Goal: Book appointment/travel/reservation

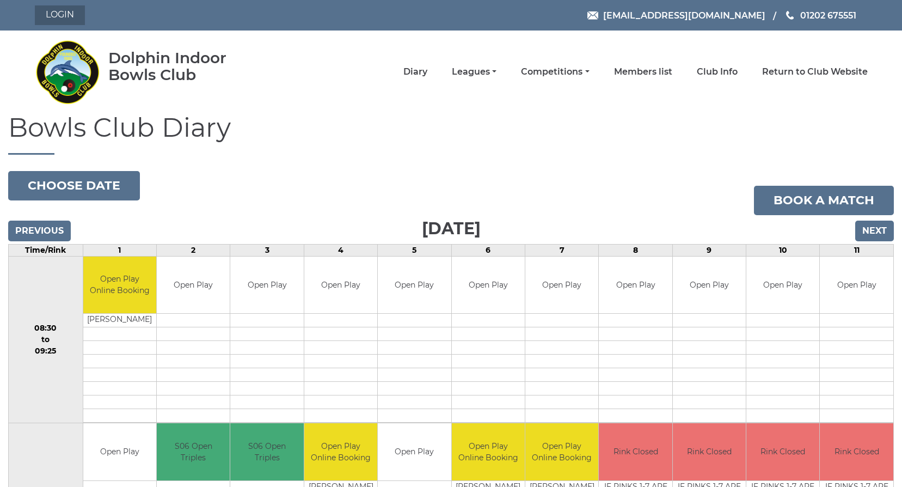
click at [56, 10] on link "Login" at bounding box center [60, 15] width 50 height 20
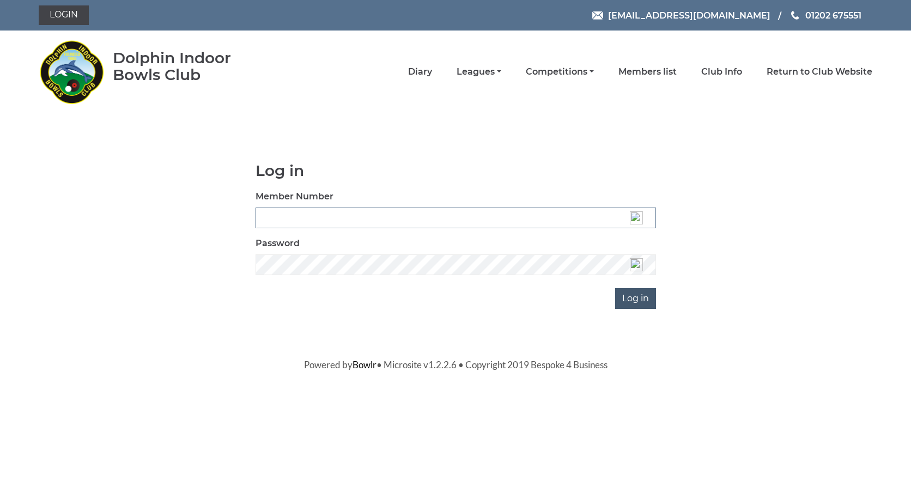
type input "3537"
click at [645, 298] on input "Log in" at bounding box center [635, 298] width 41 height 21
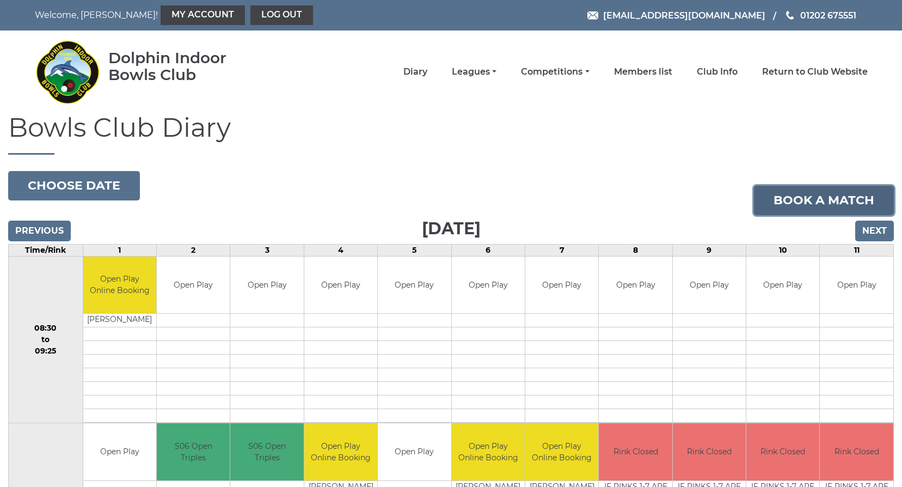
click at [784, 210] on link "Book a match" at bounding box center [824, 200] width 140 height 29
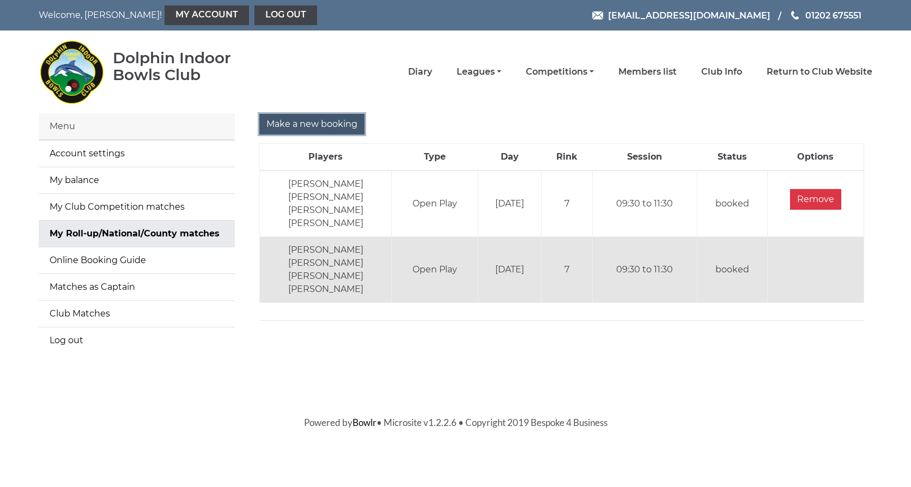
click at [283, 118] on input "Make a new booking" at bounding box center [311, 124] width 105 height 21
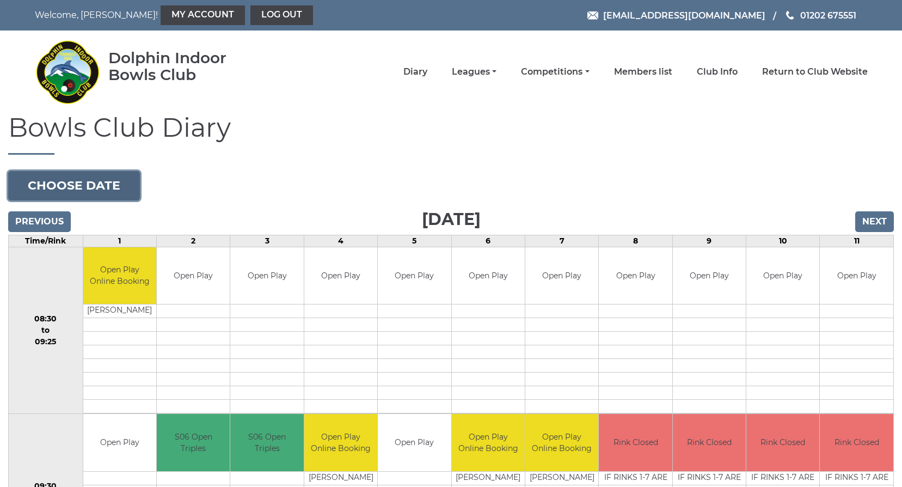
click at [98, 176] on button "Choose date" at bounding box center [74, 185] width 132 height 29
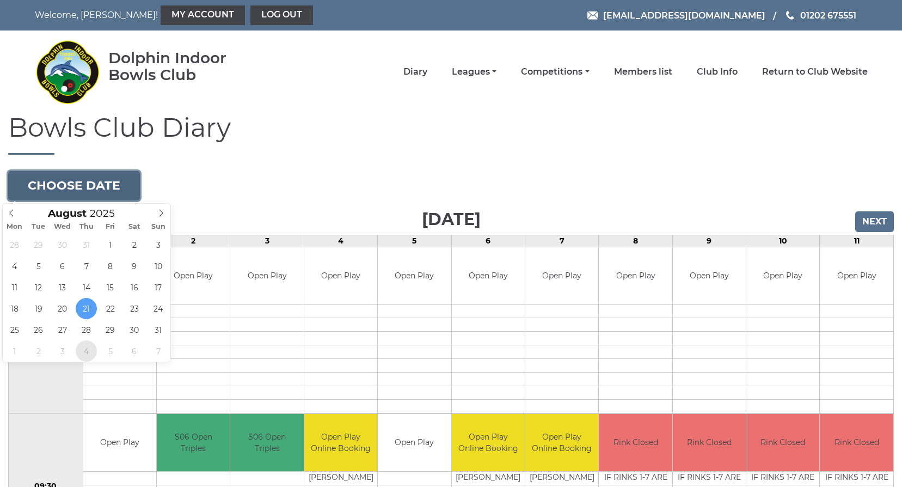
type input "2025-09-04"
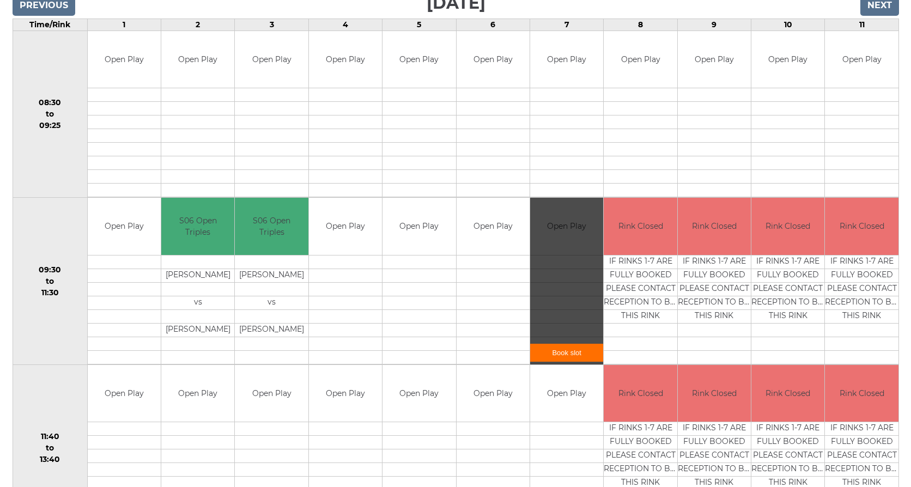
scroll to position [218, 0]
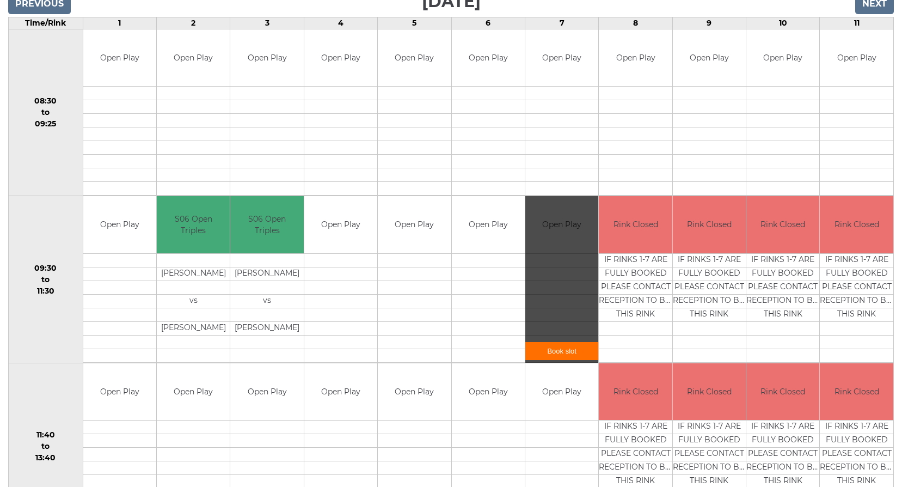
click at [567, 349] on link "Book slot" at bounding box center [562, 351] width 73 height 18
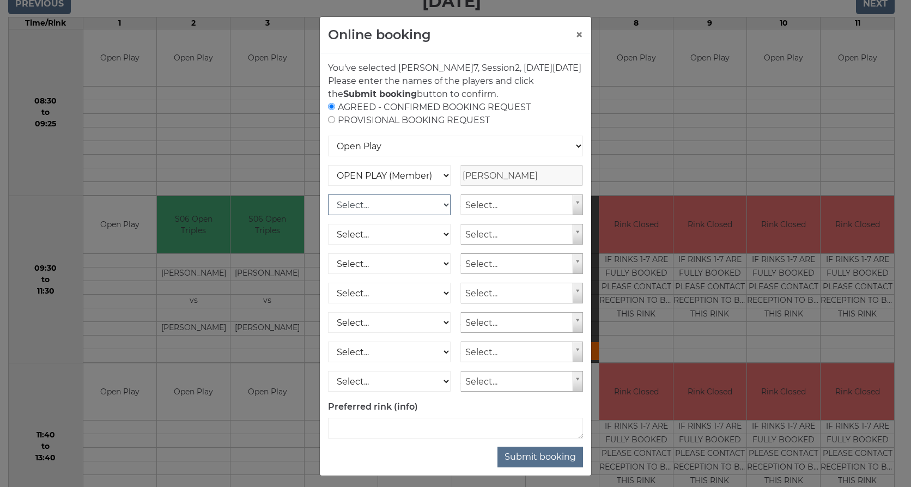
click at [443, 215] on select "Select... OPEN PLAY (Member) OPEN PLAY (Visitor) OPEN PLAY 1 HOUR (Member) OPEN…" at bounding box center [389, 204] width 123 height 21
select select "1_12"
click at [328, 207] on select "Select... OPEN PLAY (Member) OPEN PLAY (Visitor) OPEN PLAY 1 HOUR (Member) OPEN…" at bounding box center [389, 204] width 123 height 21
click at [441, 244] on select "Select... OPEN PLAY (Member) OPEN PLAY (Visitor) OPEN PLAY 1 HOUR (Member) OPEN…" at bounding box center [389, 234] width 123 height 21
select select "1_12"
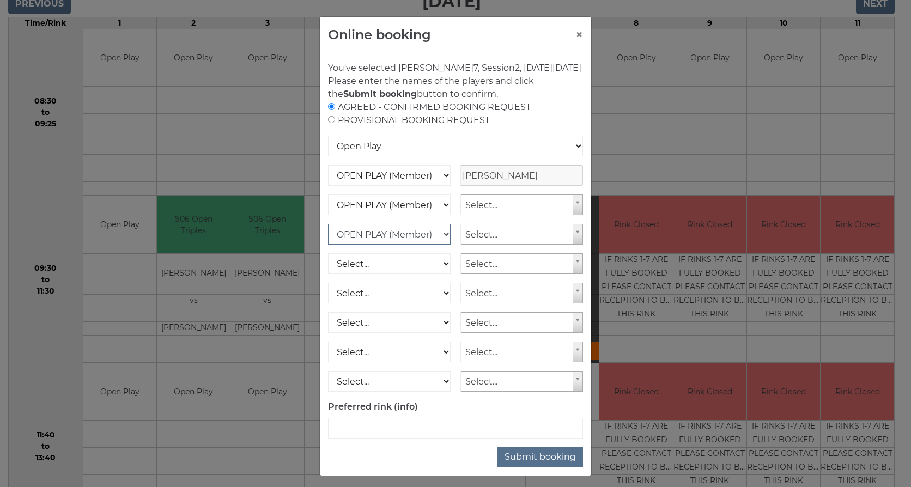
click at [328, 237] on select "Select... OPEN PLAY (Member) OPEN PLAY (Visitor) OPEN PLAY 1 HOUR (Member) OPEN…" at bounding box center [389, 234] width 123 height 21
click at [441, 274] on select "Select... OPEN PLAY (Member) OPEN PLAY (Visitor) OPEN PLAY 1 HOUR (Member) OPEN…" at bounding box center [389, 263] width 123 height 21
select select "1_12"
click at [328, 266] on select "Select... OPEN PLAY (Member) OPEN PLAY (Visitor) OPEN PLAY 1 HOUR (Member) OPEN…" at bounding box center [389, 263] width 123 height 21
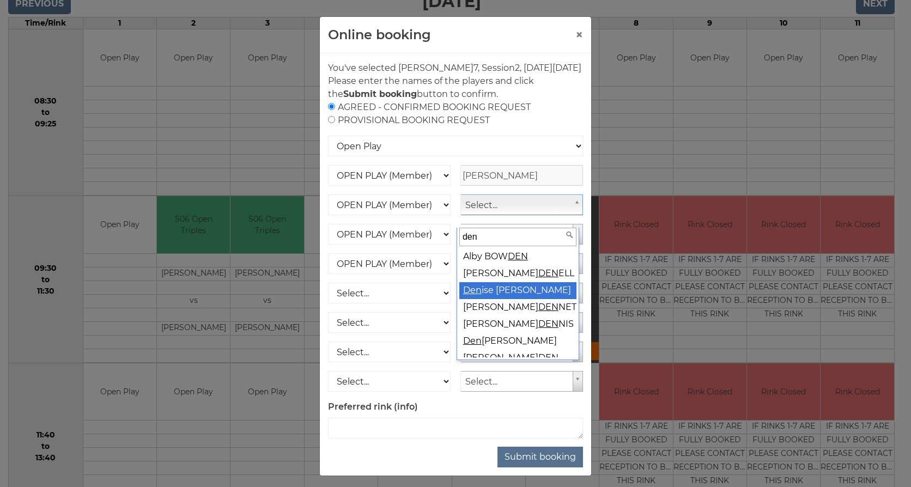
type input "den"
select select "1541"
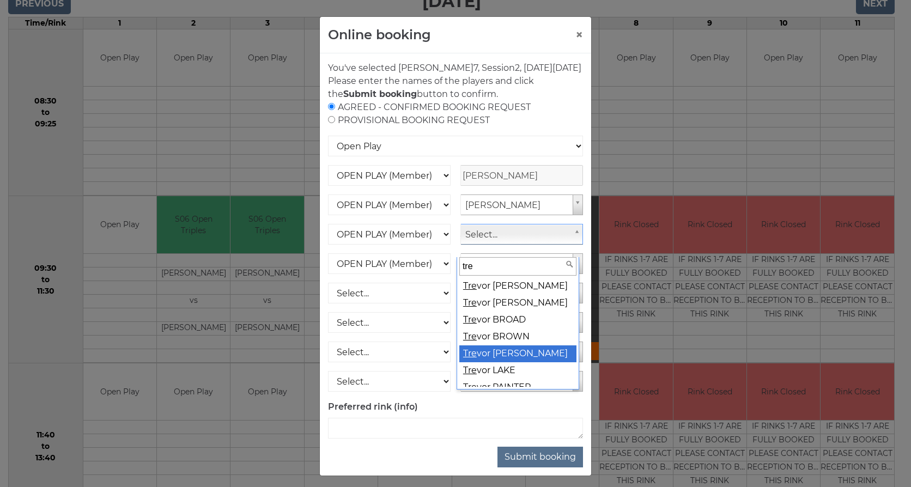
type input "tre"
select select "1540"
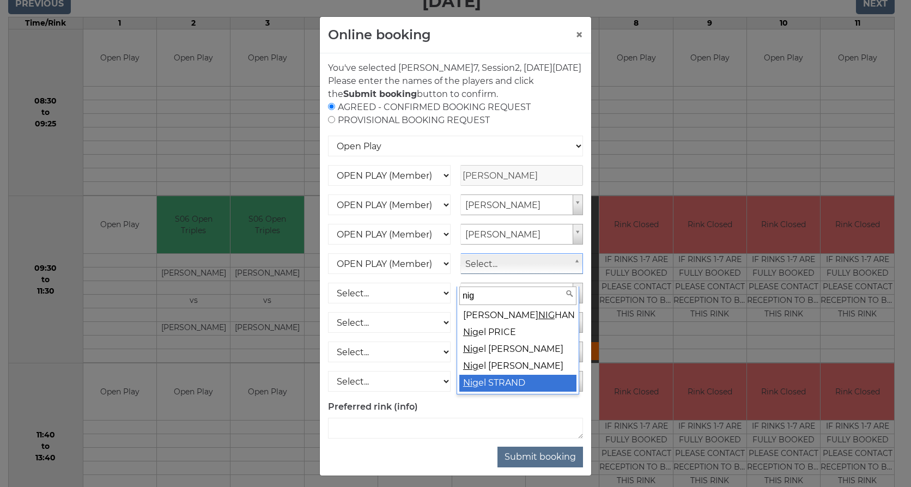
type input "nig"
select select "1539"
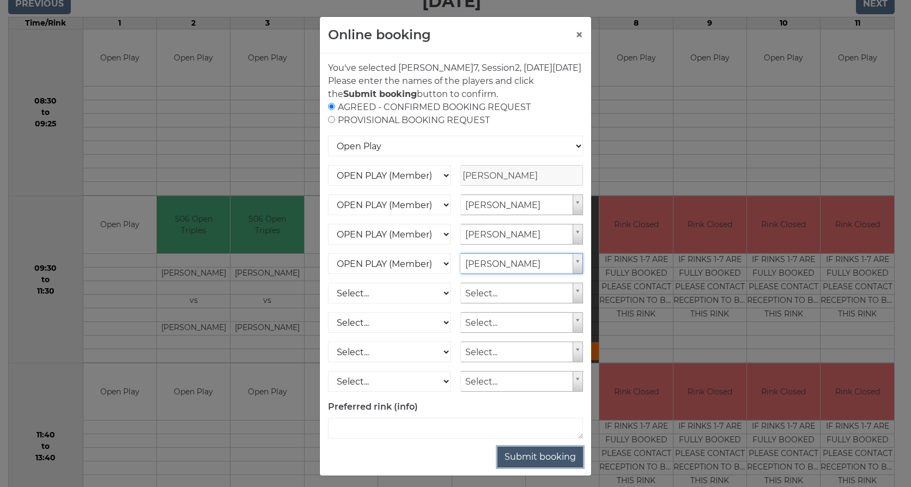
click at [512, 466] on button "Submit booking" at bounding box center [540, 457] width 86 height 21
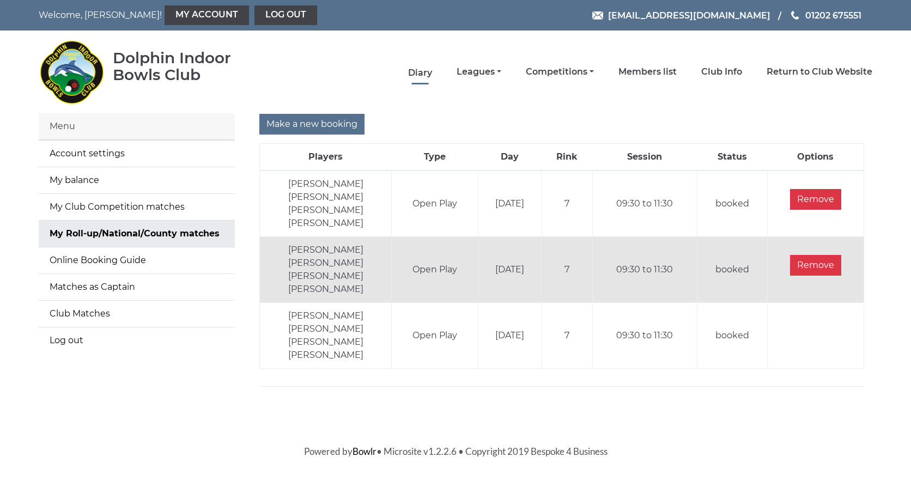
click at [431, 71] on link "Diary" at bounding box center [420, 73] width 24 height 12
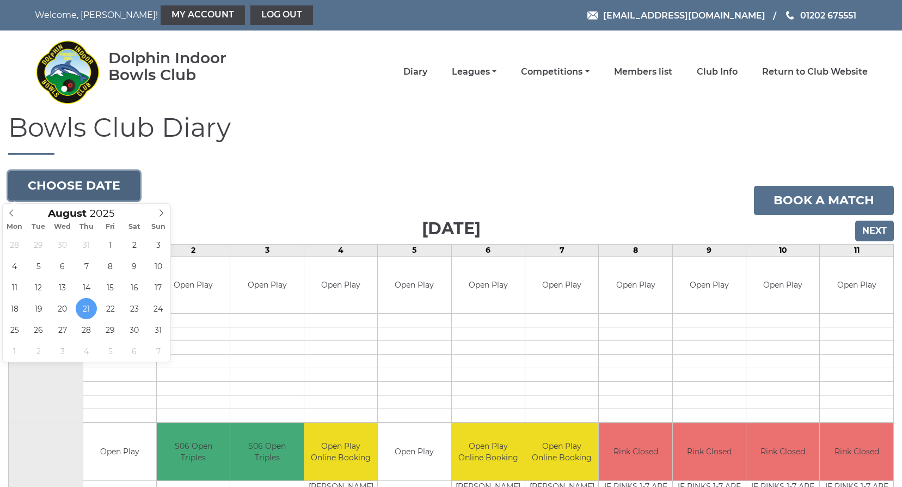
click at [64, 185] on button "Choose date" at bounding box center [74, 185] width 132 height 29
type input "[DATE]"
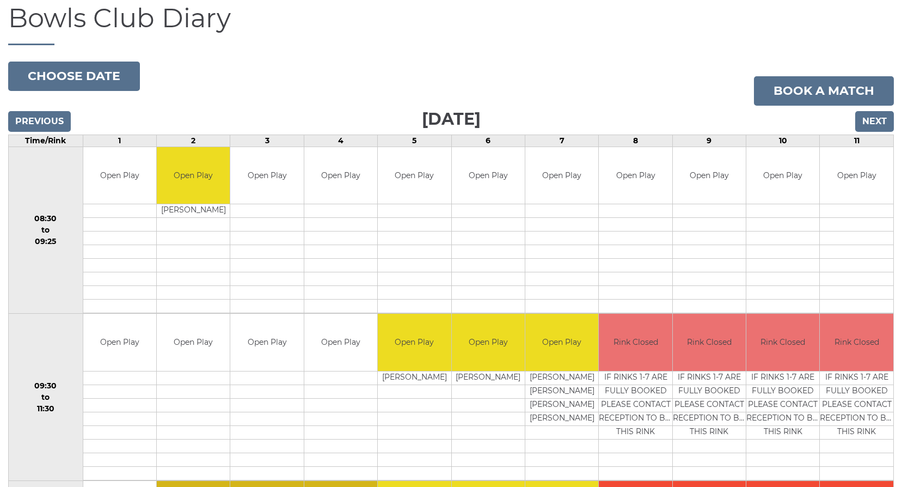
scroll to position [109, 0]
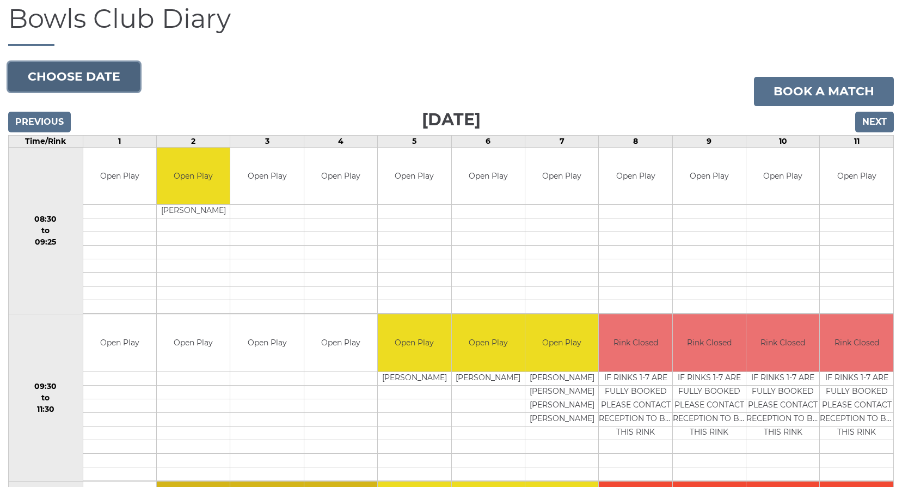
click at [59, 73] on button "Choose date" at bounding box center [74, 76] width 132 height 29
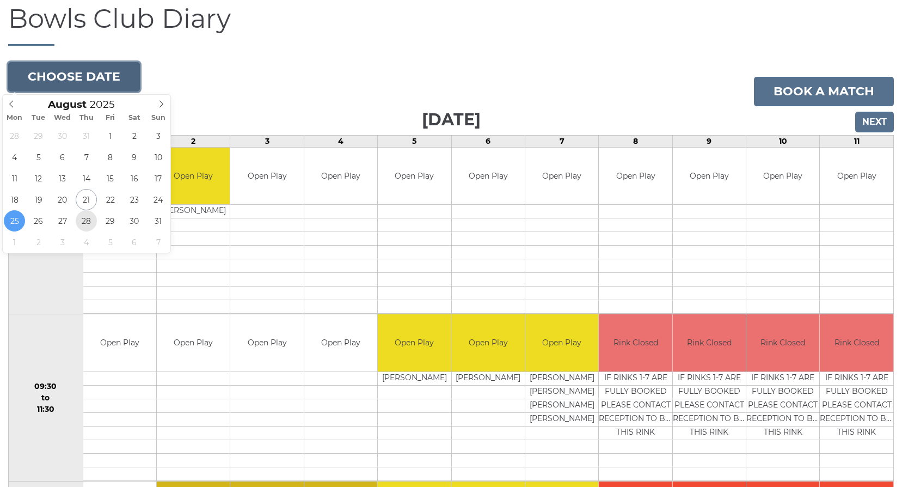
type input "[DATE]"
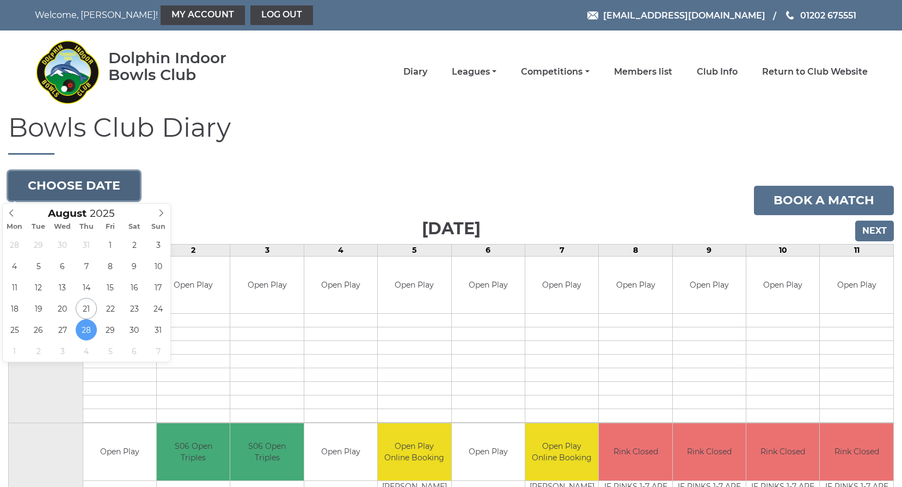
click at [90, 182] on button "Choose date" at bounding box center [74, 185] width 132 height 29
type input "[DATE]"
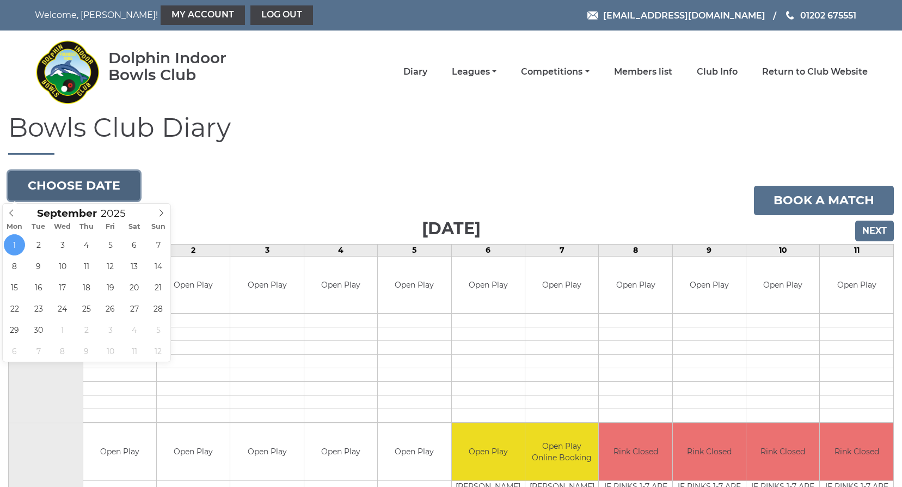
click at [32, 185] on button "Choose date" at bounding box center [74, 185] width 132 height 29
type input "[DATE]"
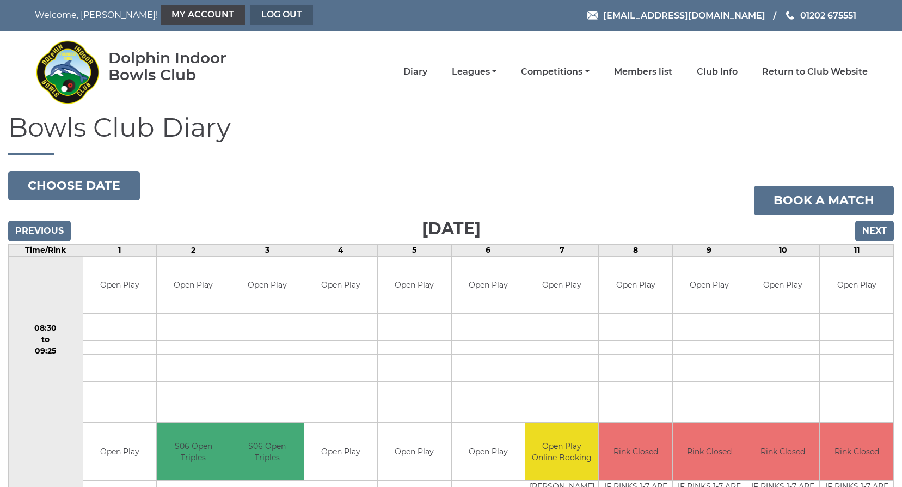
click at [266, 15] on link "Log out" at bounding box center [282, 15] width 63 height 20
